Goal: Task Accomplishment & Management: Manage account settings

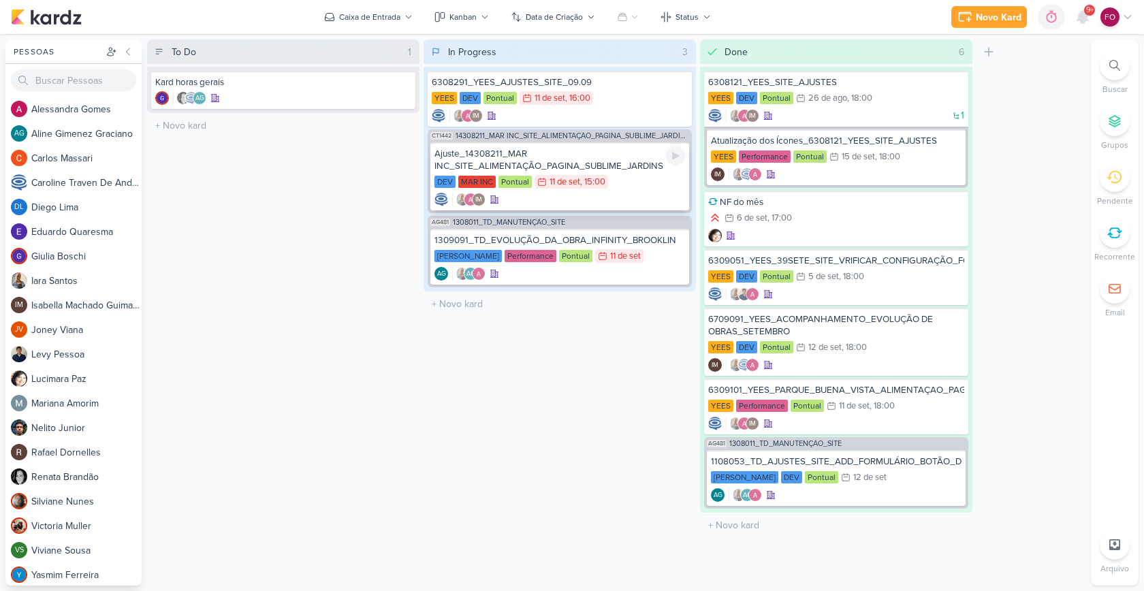
click at [629, 189] on div "DEV MAR INC Pontual 11/9 11 de set , 15:00" at bounding box center [559, 182] width 251 height 15
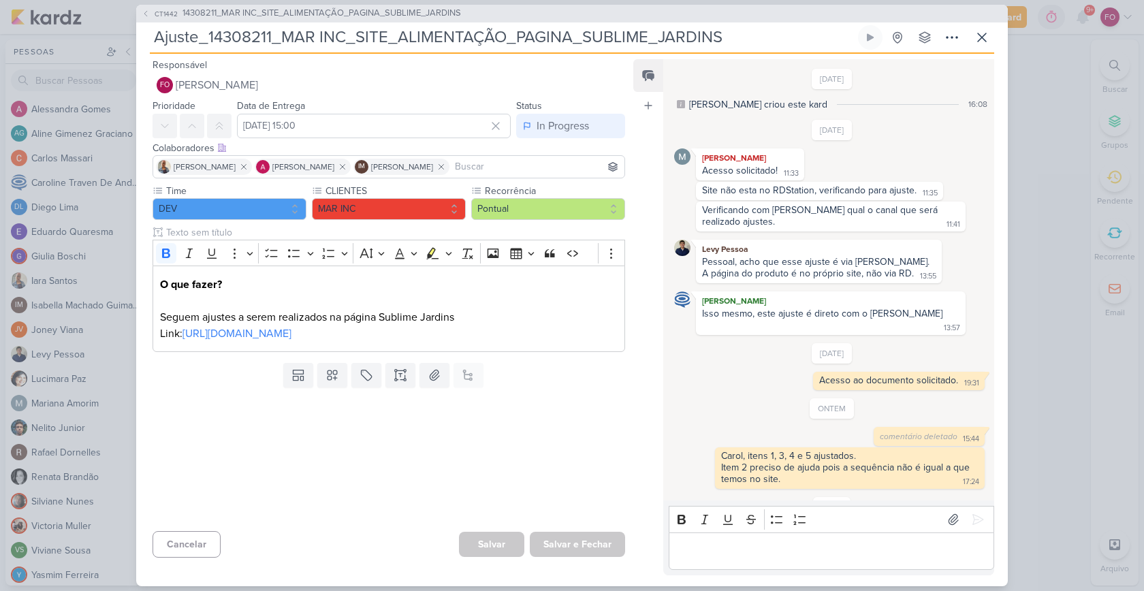
scroll to position [50, 0]
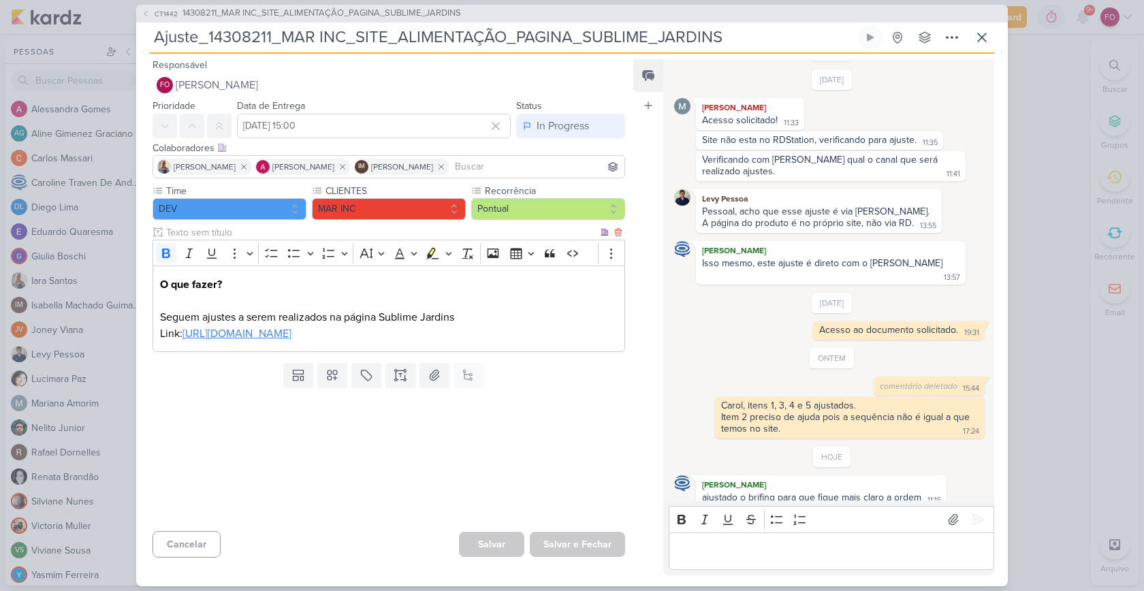
click at [291, 340] on link "https://docs.google.com/document/d/1Ai135f-BqOqTemYuYTPeYLXb1z2zUW60_5n9qAUQoU4…" at bounding box center [236, 334] width 109 height 14
click at [791, 551] on p "Editor editing area: main" at bounding box center [830, 551] width 311 height 16
click at [981, 41] on icon at bounding box center [982, 37] width 16 height 16
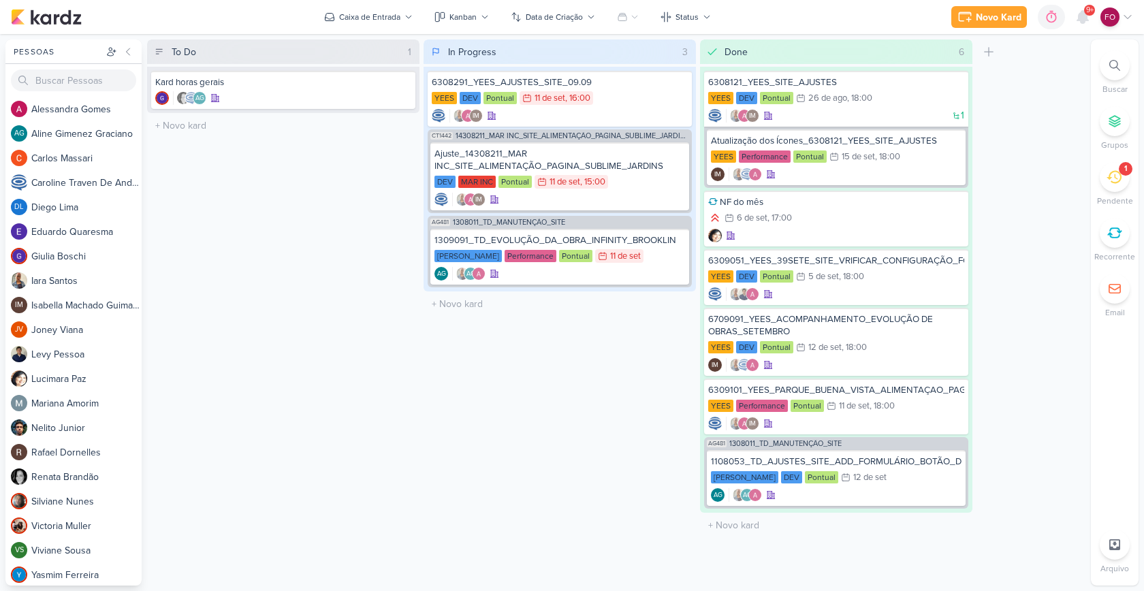
click at [489, 374] on div "In Progress 3 Mover Para Esquerda Mover Para Direita Deletar 6308291_YEES_AJUST…" at bounding box center [559, 312] width 272 height 546
click at [645, 178] on div "DEV MAR INC Pontual 11/9 11 de set , 15:00" at bounding box center [559, 182] width 251 height 15
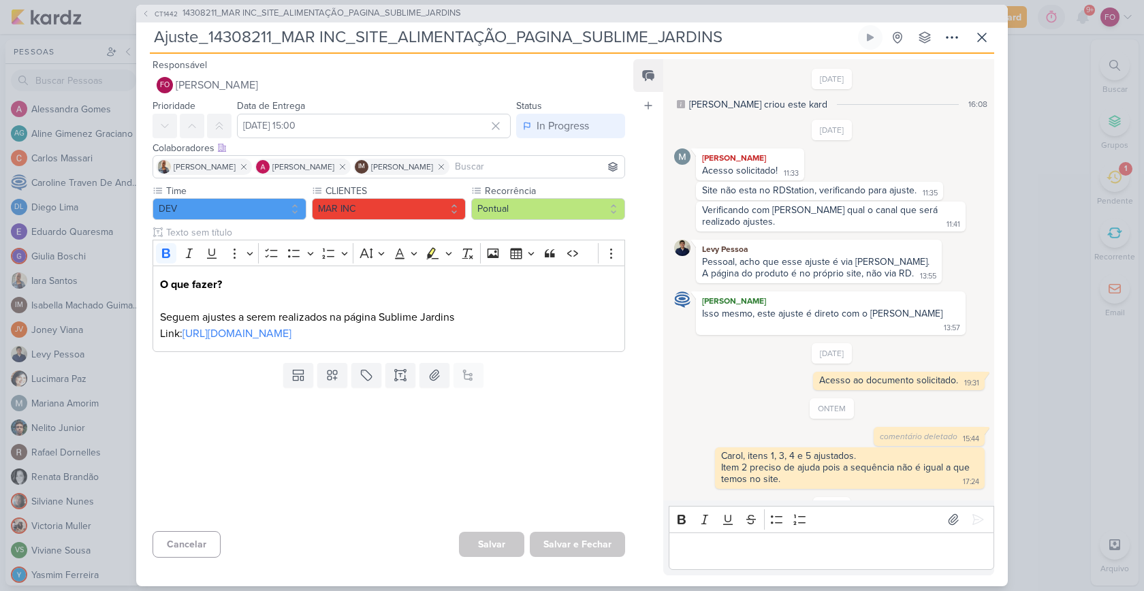
scroll to position [50, 0]
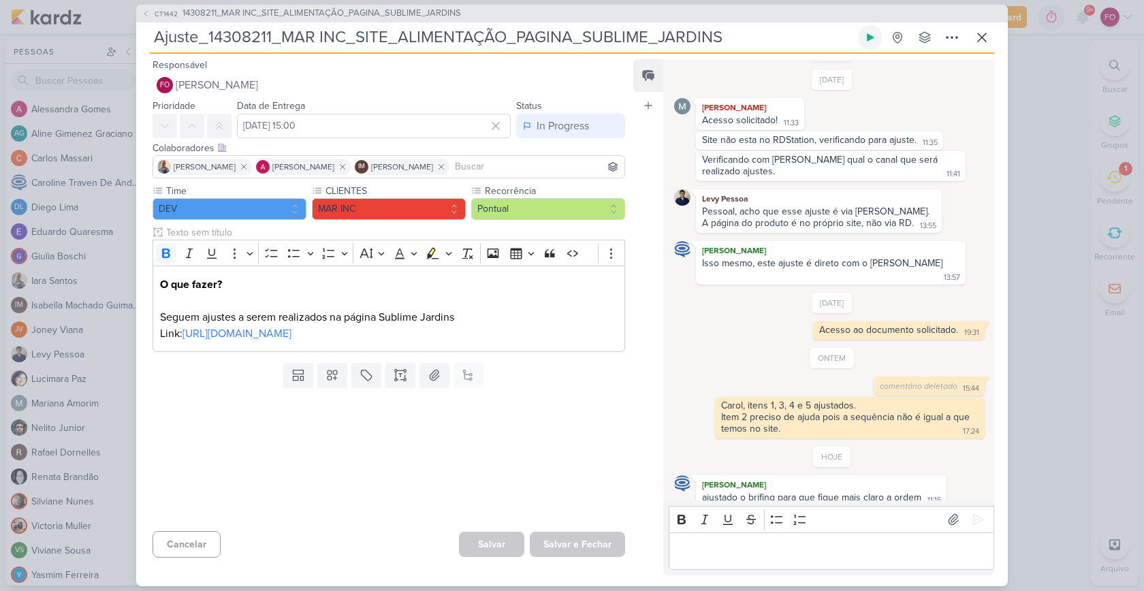
click at [867, 33] on icon at bounding box center [870, 37] width 11 height 11
click at [882, 69] on div "9/9/25 Mariana Amorim Acesso solicitado! 11:33 11:33 Site não esta no RDStation…" at bounding box center [832, 176] width 316 height 215
click at [870, 40] on icon at bounding box center [870, 37] width 7 height 7
click at [730, 549] on p "Editor editing area: main" at bounding box center [830, 551] width 311 height 16
click at [973, 523] on icon at bounding box center [978, 520] width 10 height 10
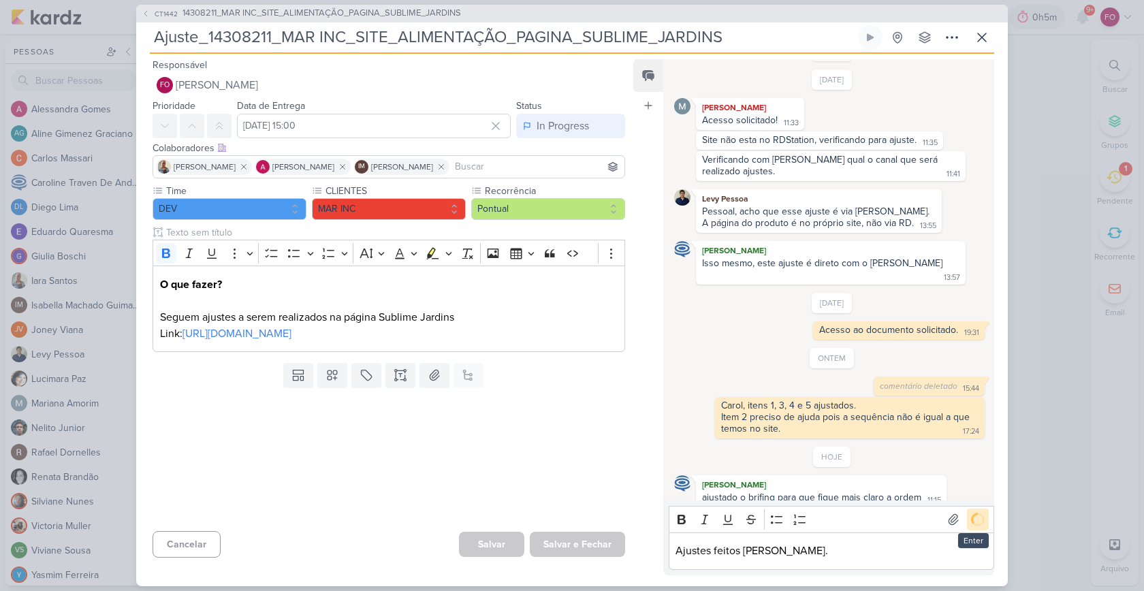
scroll to position [77, 0]
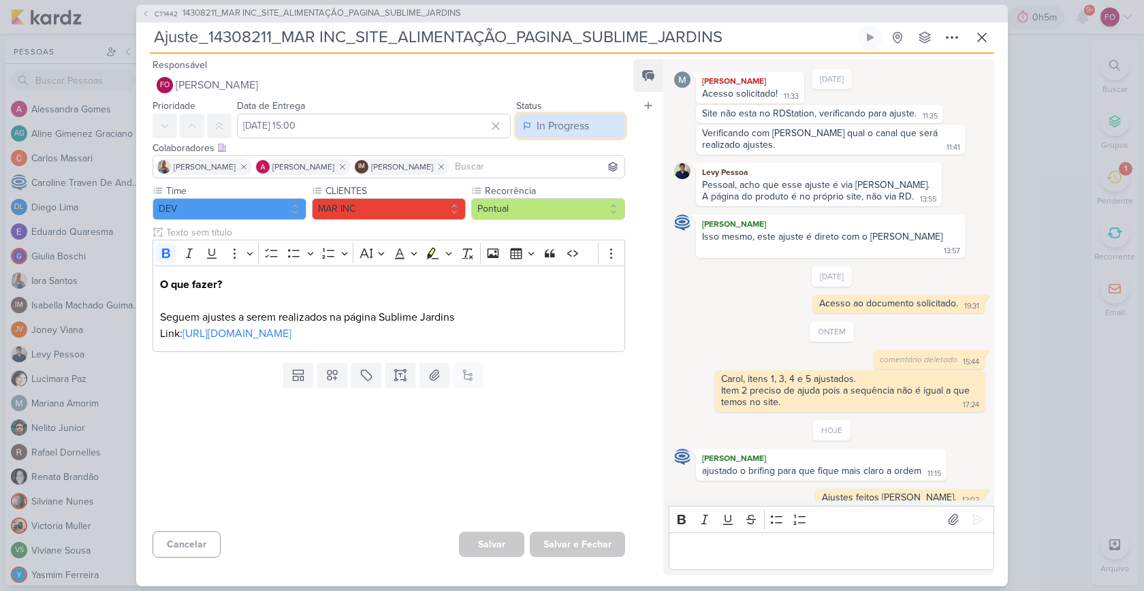
click at [572, 129] on div "In Progress" at bounding box center [562, 126] width 52 height 16
click at [545, 198] on div "Done" at bounding box center [541, 202] width 23 height 14
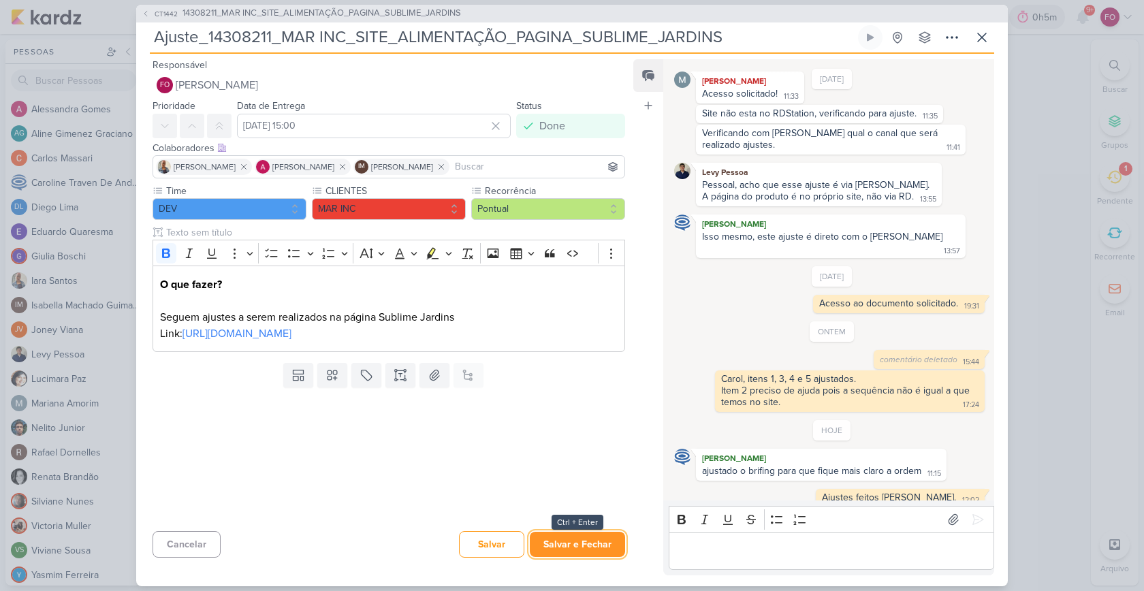
click at [571, 545] on button "Salvar e Fechar" at bounding box center [577, 544] width 95 height 25
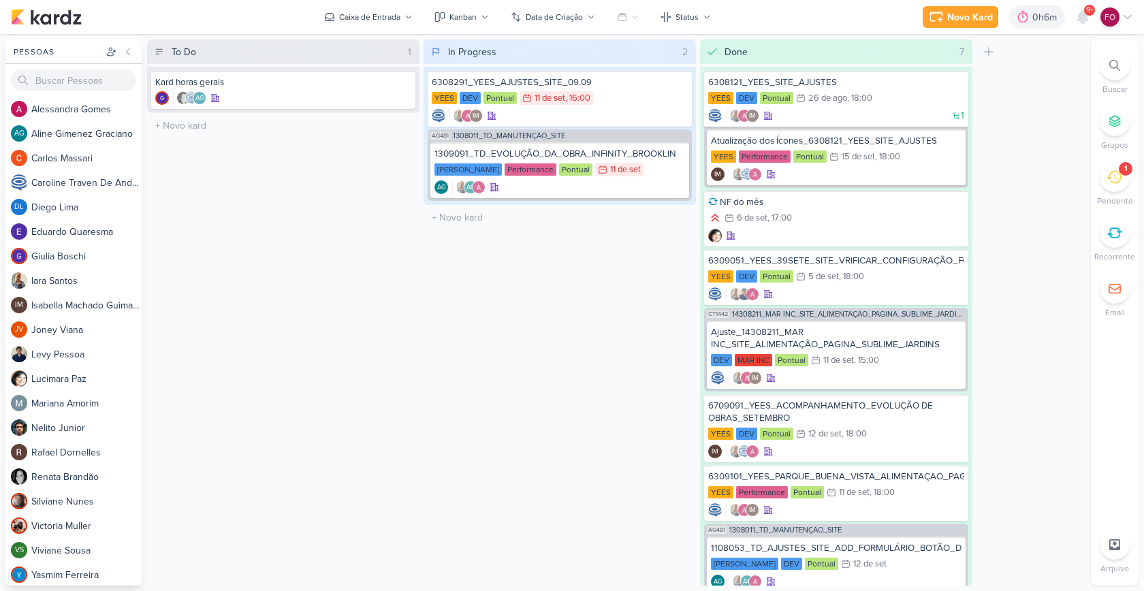
click at [1110, 172] on icon at bounding box center [1113, 177] width 15 height 15
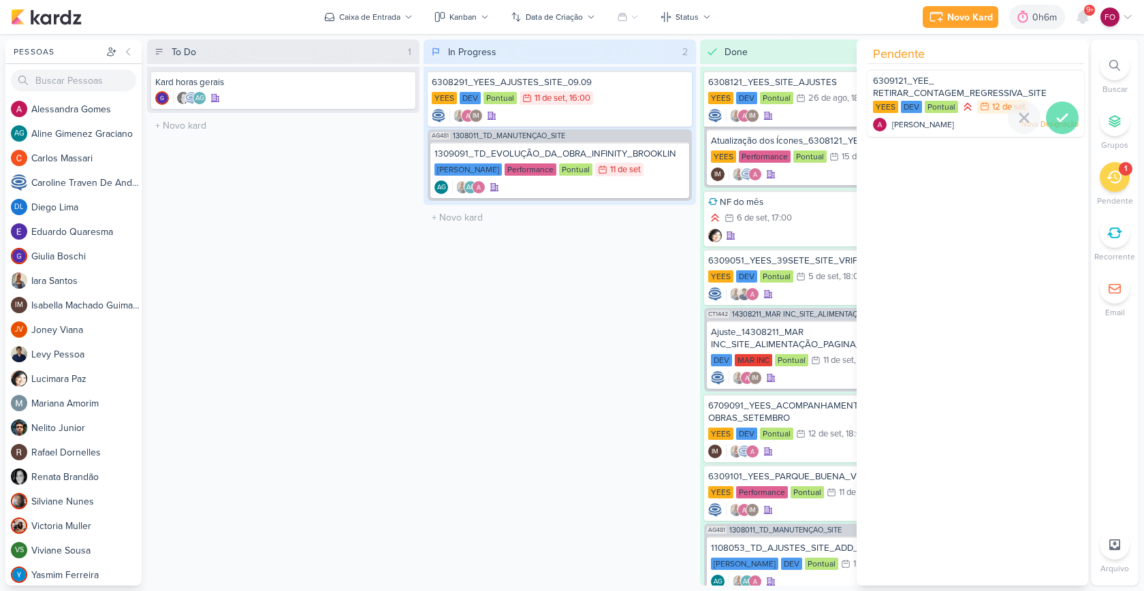
click at [1058, 114] on icon at bounding box center [1062, 118] width 16 height 16
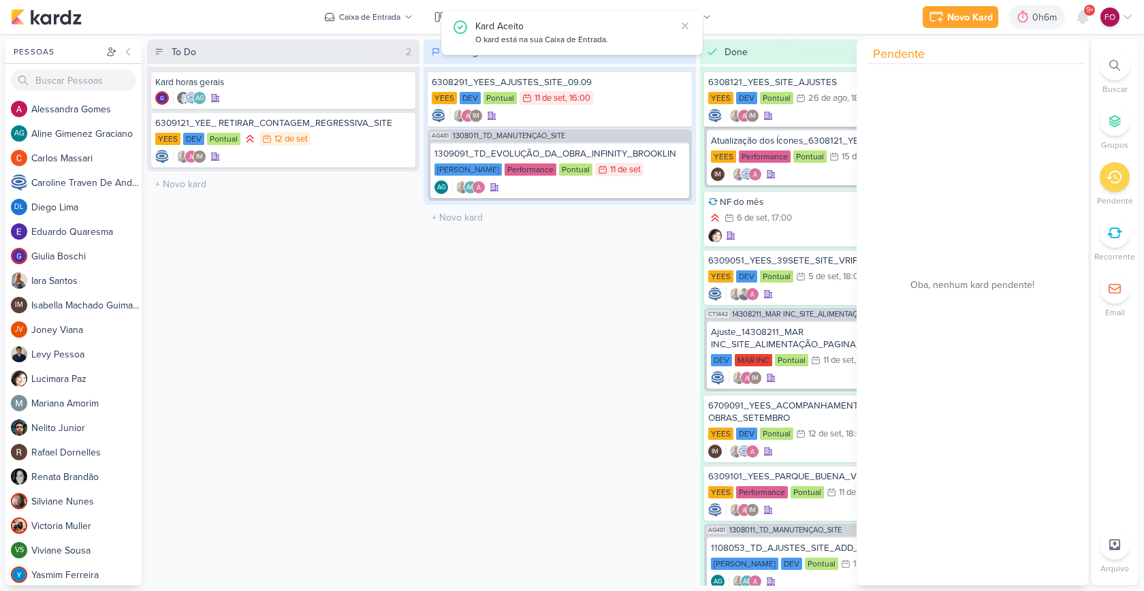
click at [831, 18] on div "Novo Kard Ctrl + k 0h6m Sessão desligada... Hoje 0h6m Semana 0h0m Mês 0h0m" at bounding box center [572, 17] width 1122 height 34
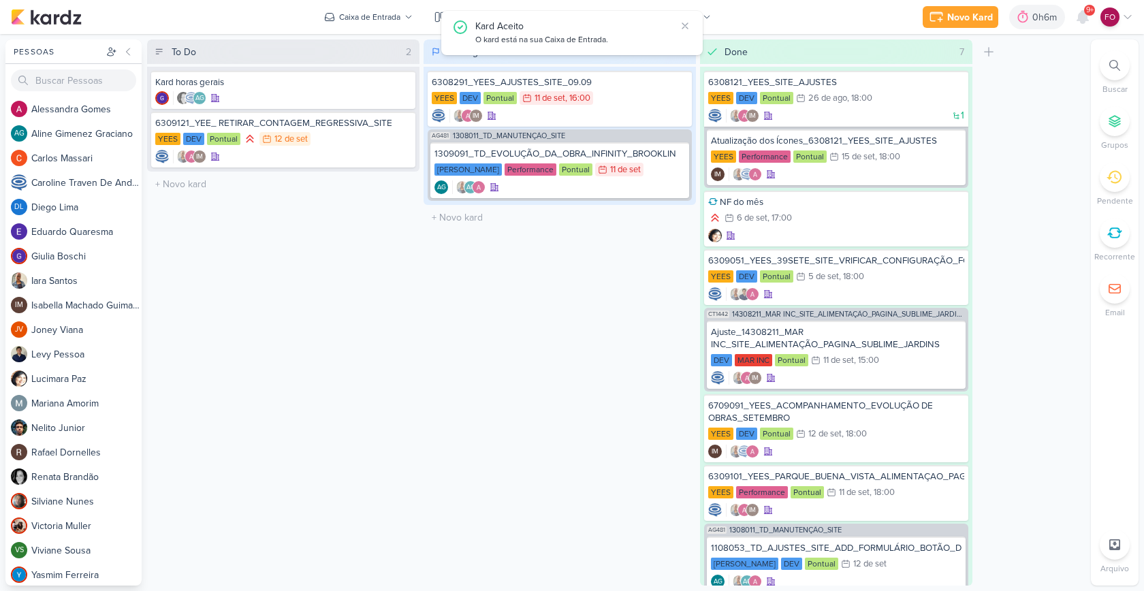
click at [359, 318] on div "To Do 2 Mover Para Esquerda Mover Para Direita [GEOGRAPHIC_DATA] Kard horas ger…" at bounding box center [283, 312] width 272 height 546
click at [361, 135] on div "YEES DEV Pontual 12/9 [DATE]" at bounding box center [283, 139] width 256 height 15
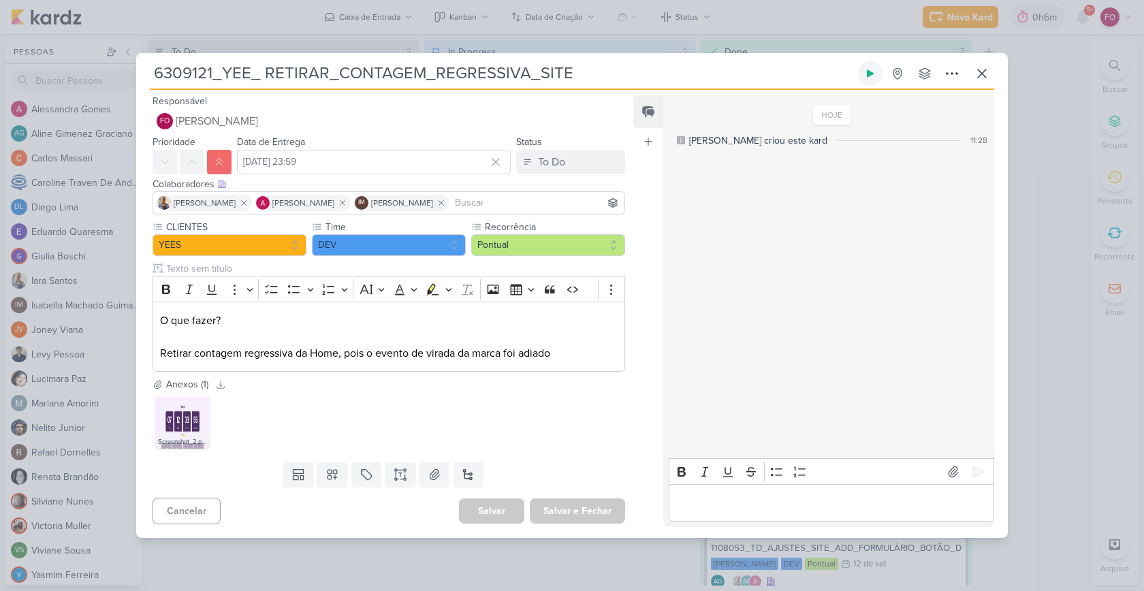
click at [875, 76] on icon at bounding box center [870, 73] width 11 height 11
click at [730, 498] on p "Editor editing area: main" at bounding box center [830, 503] width 311 height 16
click at [971, 476] on icon at bounding box center [978, 472] width 14 height 14
click at [872, 76] on icon at bounding box center [870, 73] width 7 height 7
click at [582, 161] on button "To Do" at bounding box center [570, 162] width 109 height 25
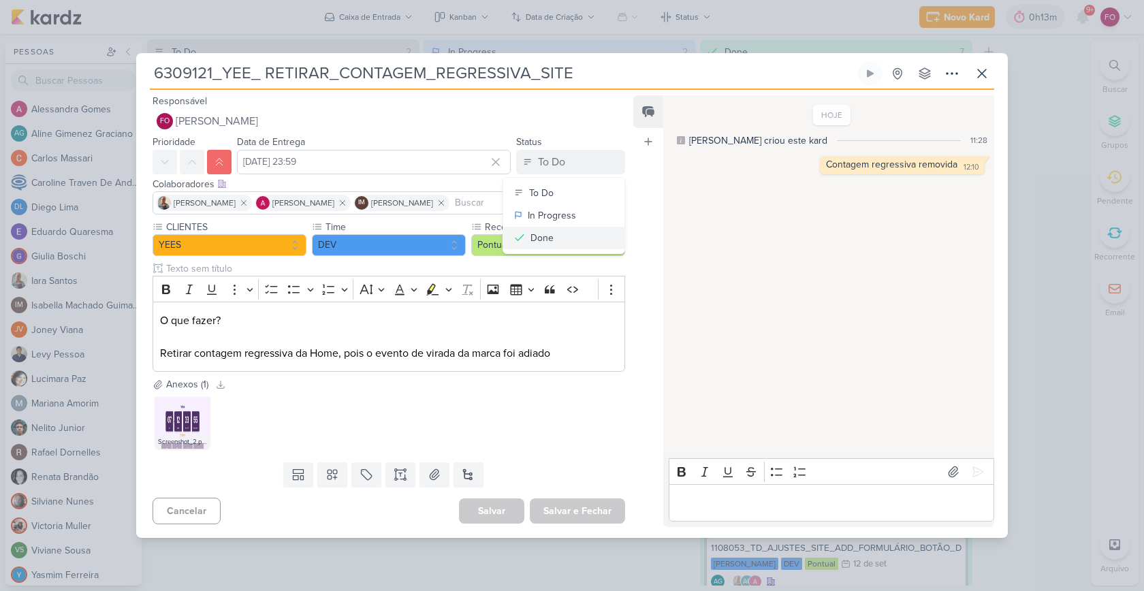
click at [537, 238] on div "Done" at bounding box center [541, 238] width 23 height 14
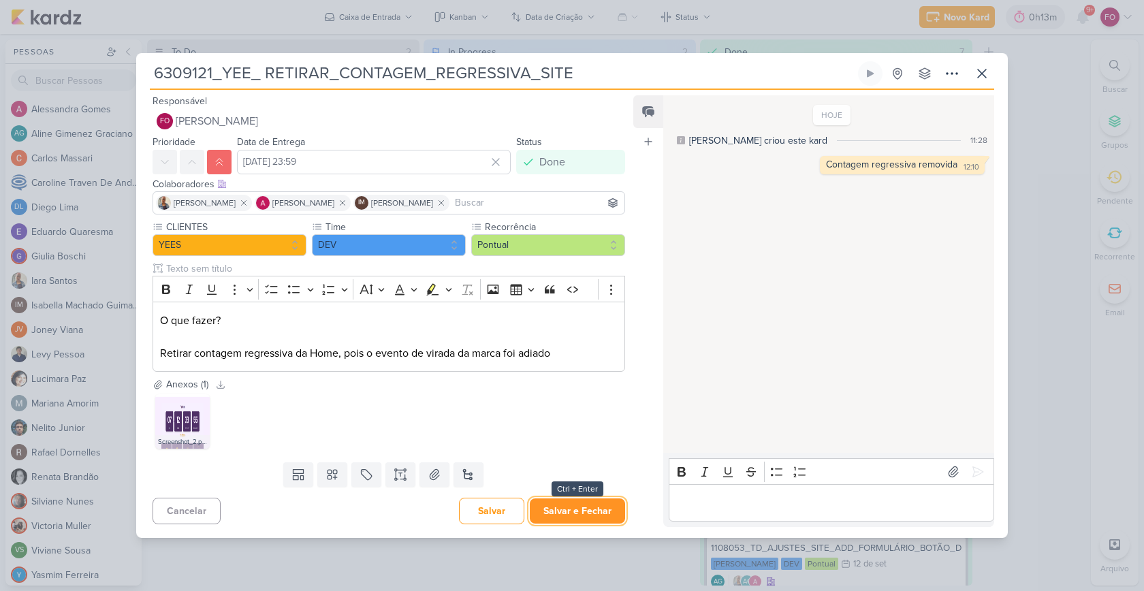
click at [584, 514] on button "Salvar e Fechar" at bounding box center [577, 510] width 95 height 25
